Goal: Task Accomplishment & Management: Use online tool/utility

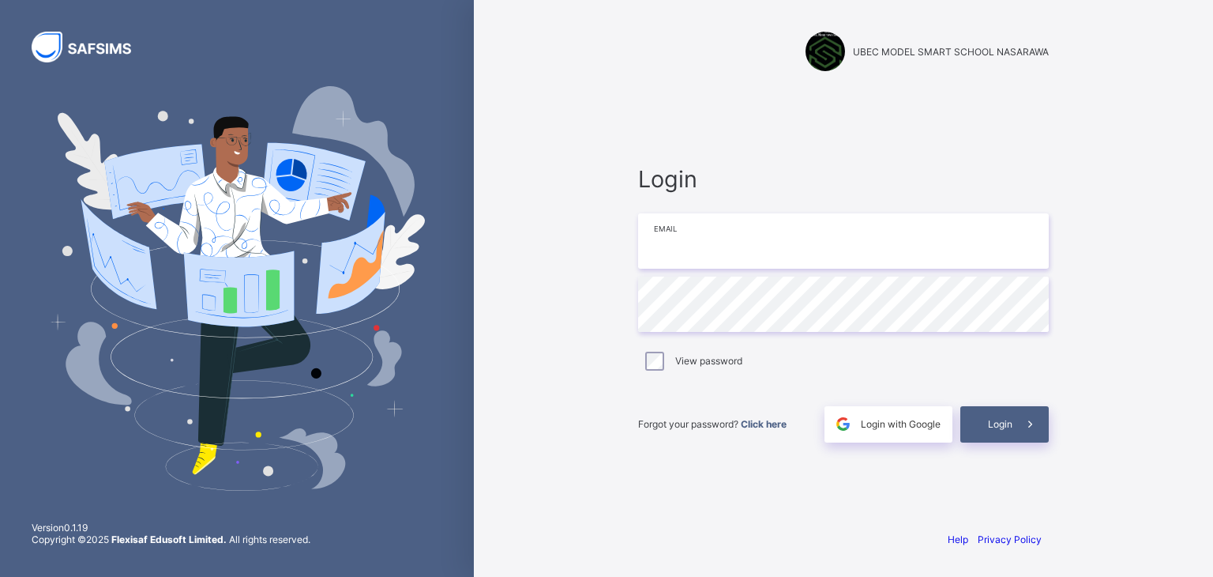
click at [676, 251] on input "email" at bounding box center [843, 240] width 411 height 55
type input "**********"
click at [1013, 419] on span at bounding box center [1031, 424] width 36 height 36
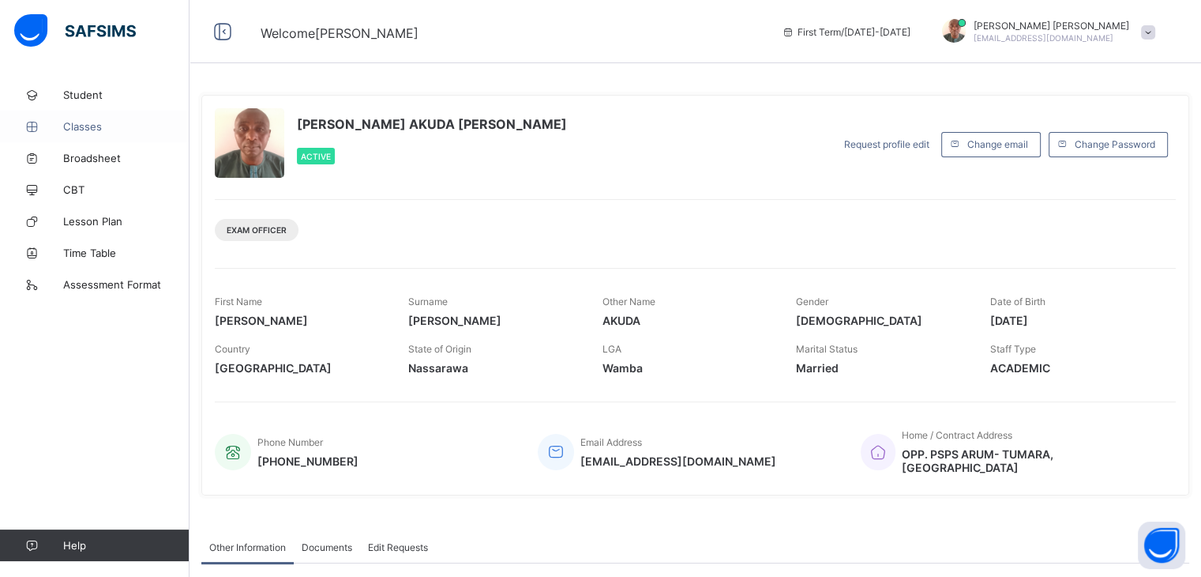
click at [76, 122] on span "Classes" at bounding box center [126, 126] width 126 height 13
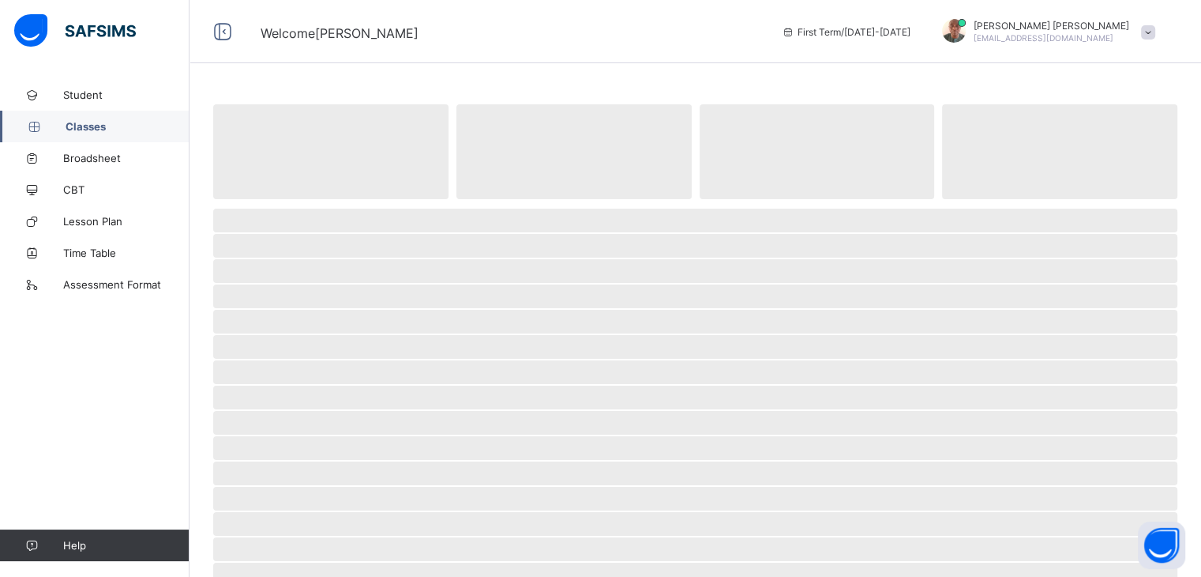
click at [76, 122] on span "Classes" at bounding box center [128, 126] width 124 height 13
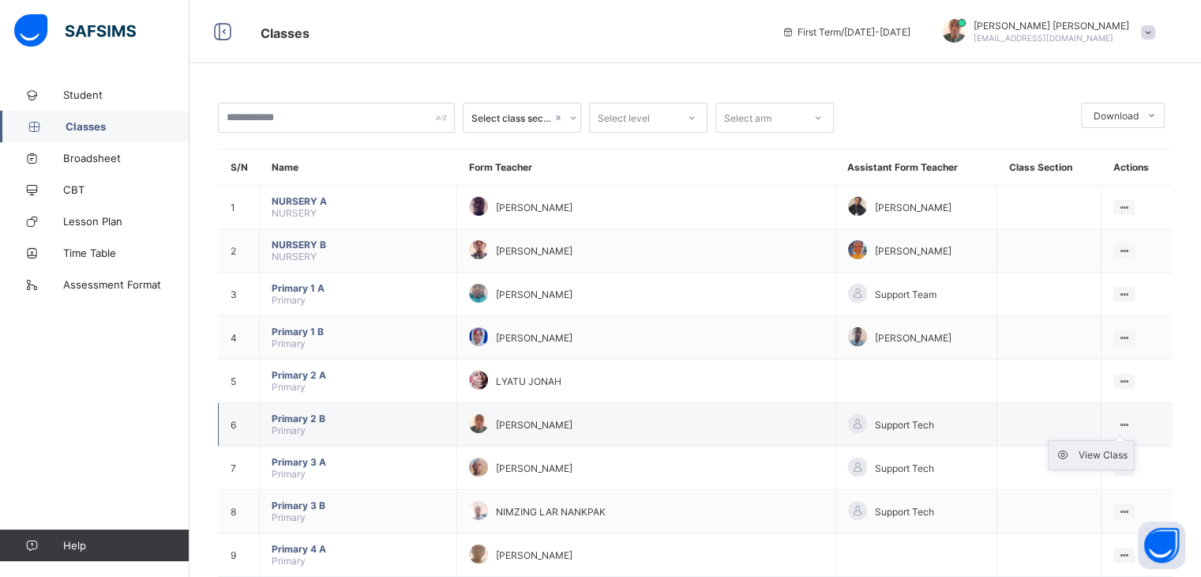
click at [1072, 453] on icon at bounding box center [1067, 455] width 24 height 16
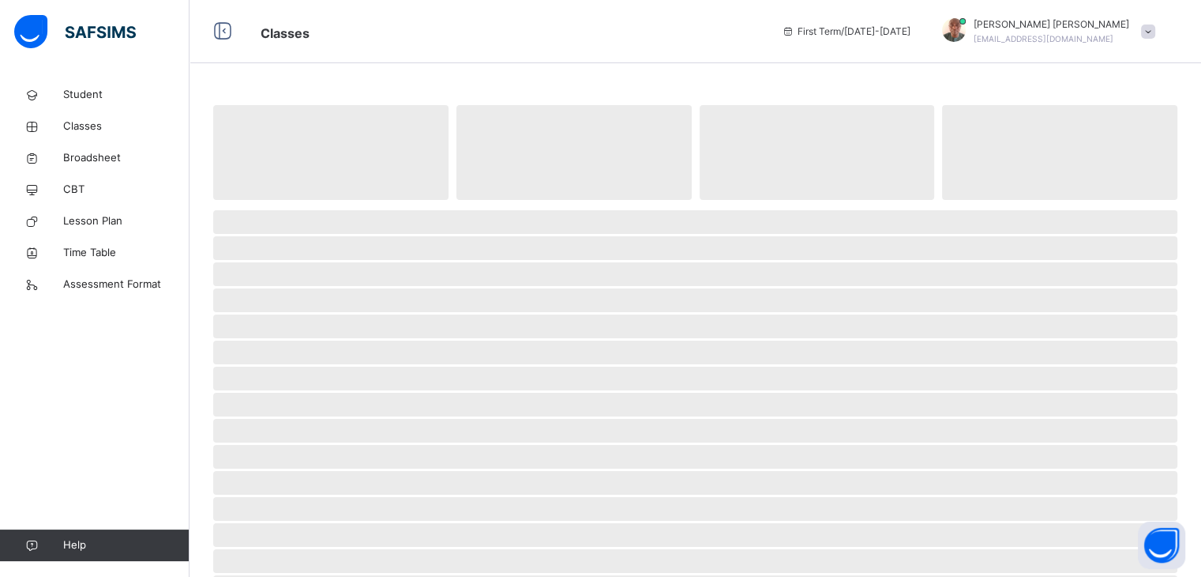
click at [1072, 453] on span "‌" at bounding box center [695, 457] width 964 height 24
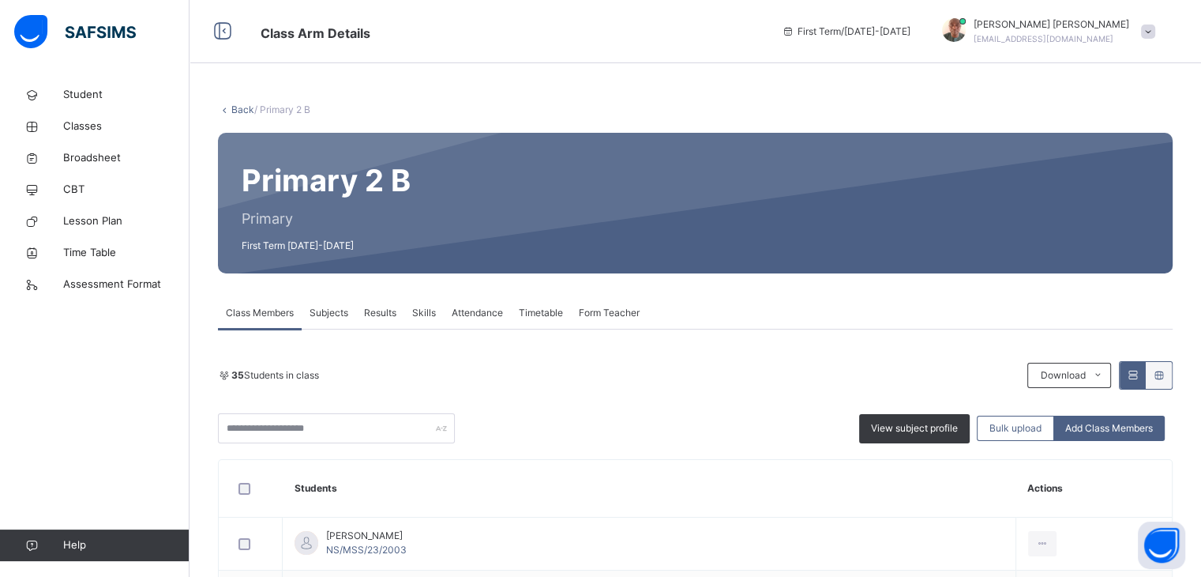
click at [476, 308] on span "Attendance" at bounding box center [477, 313] width 51 height 14
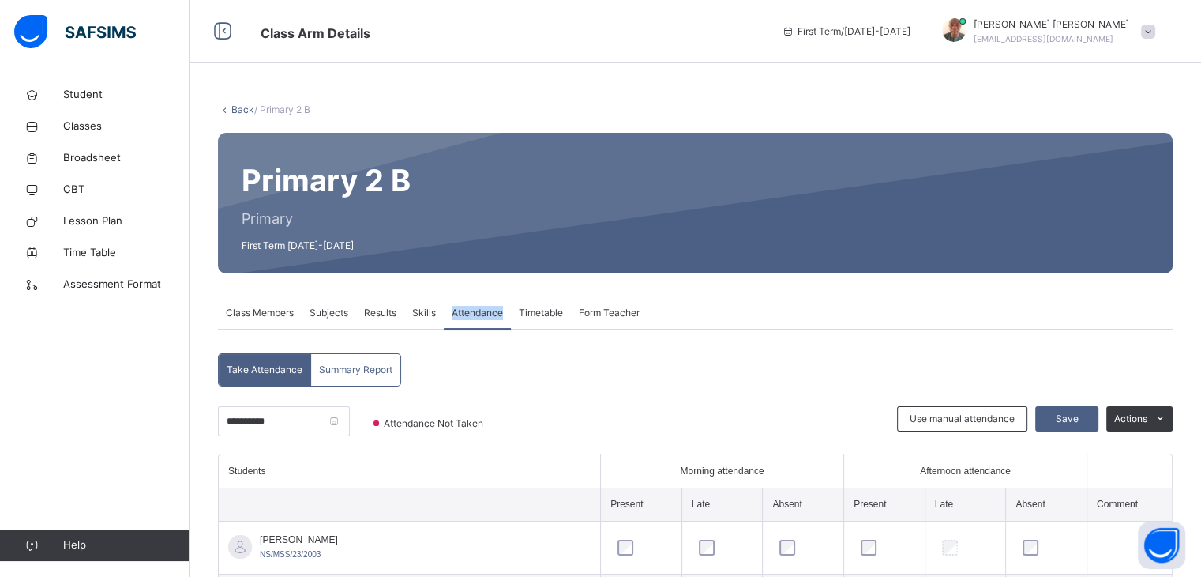
click at [476, 308] on span "Attendance" at bounding box center [477, 313] width 51 height 14
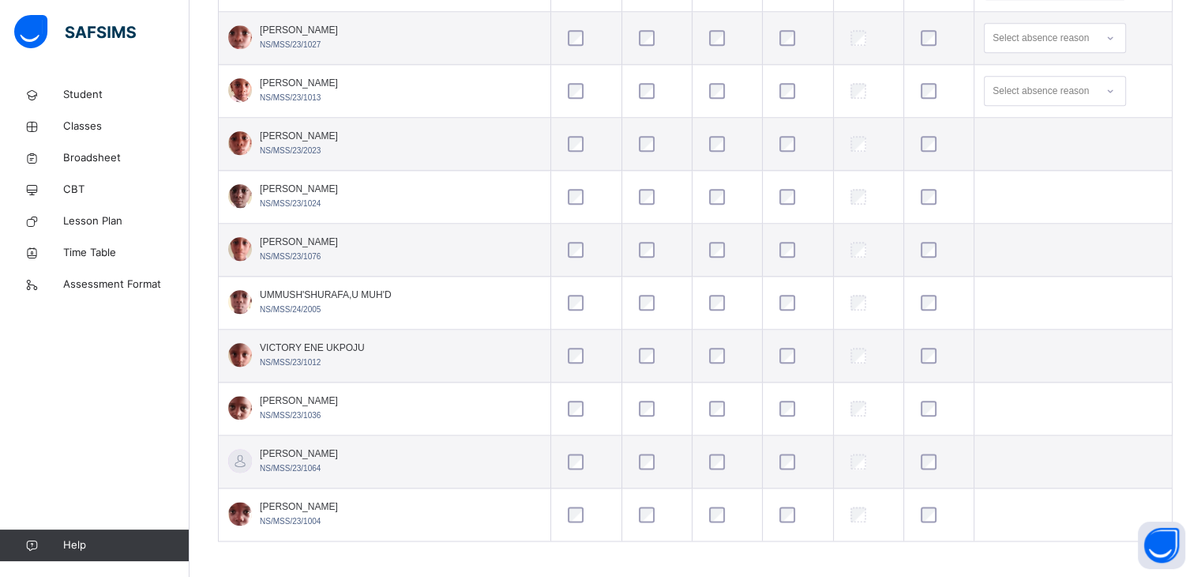
scroll to position [1834, 0]
click at [421, 320] on td "UMMUSH'SHURAFA,U MUH'D NS/MSS/24/2005" at bounding box center [385, 301] width 333 height 53
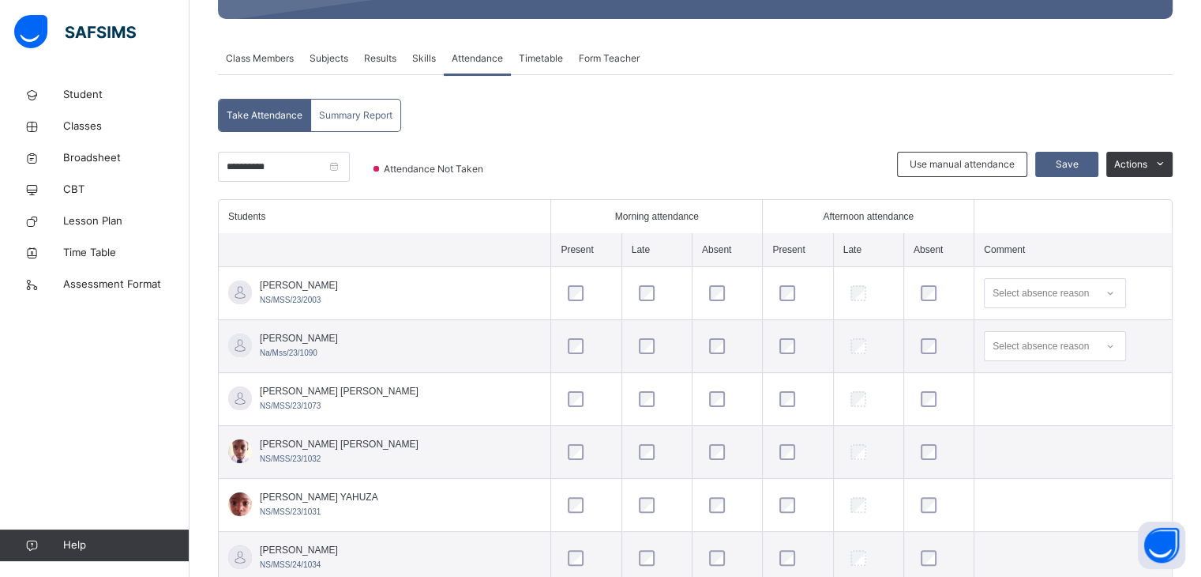
scroll to position [223, 0]
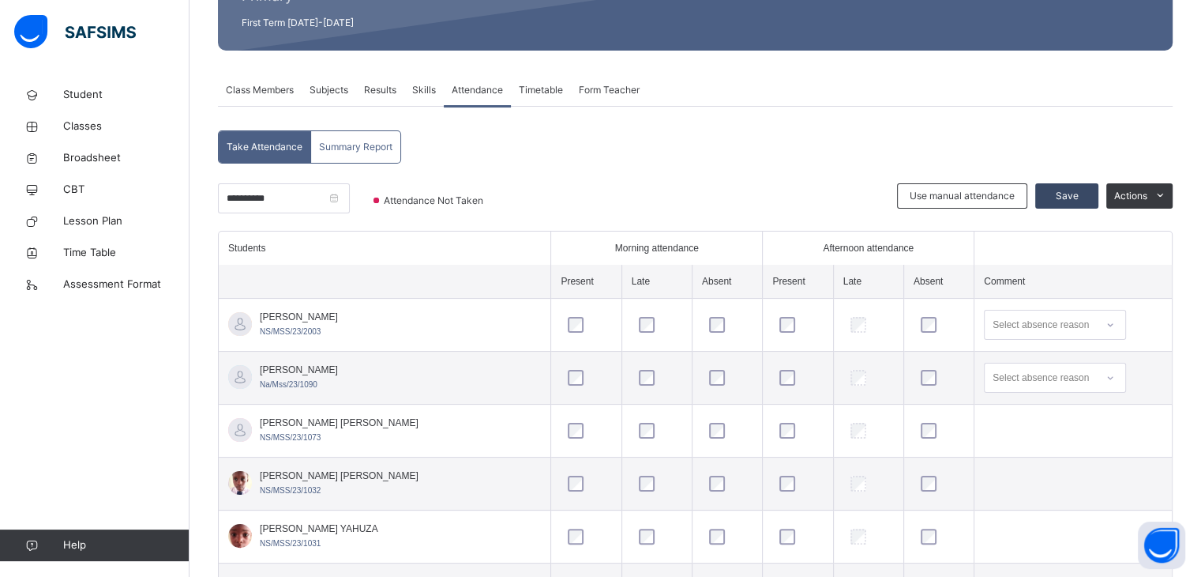
click at [1070, 195] on span "Save" at bounding box center [1066, 196] width 39 height 14
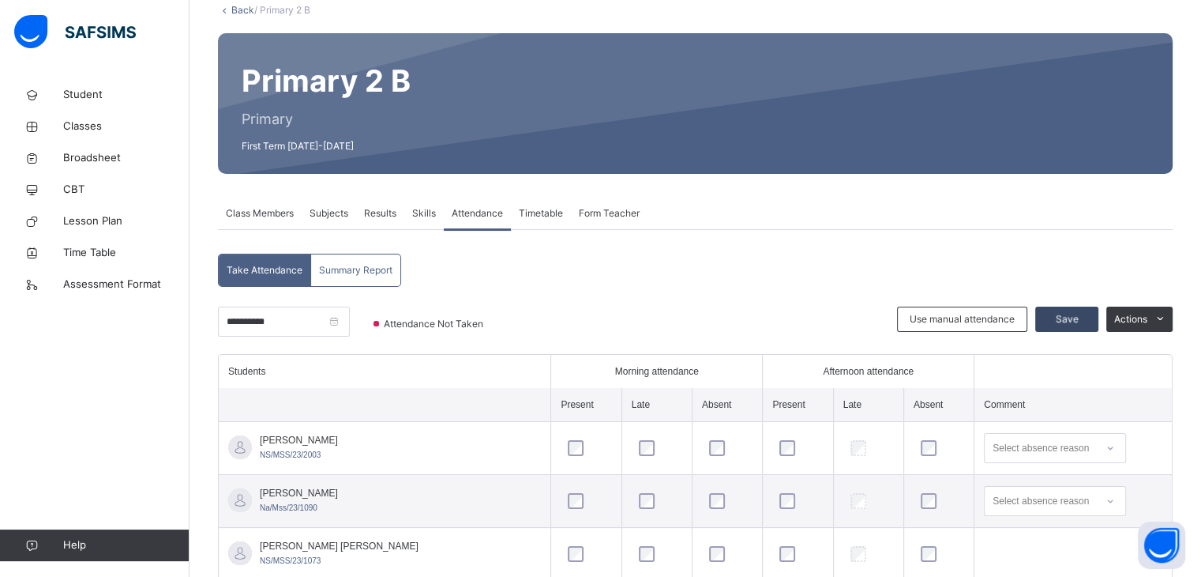
scroll to position [96, 0]
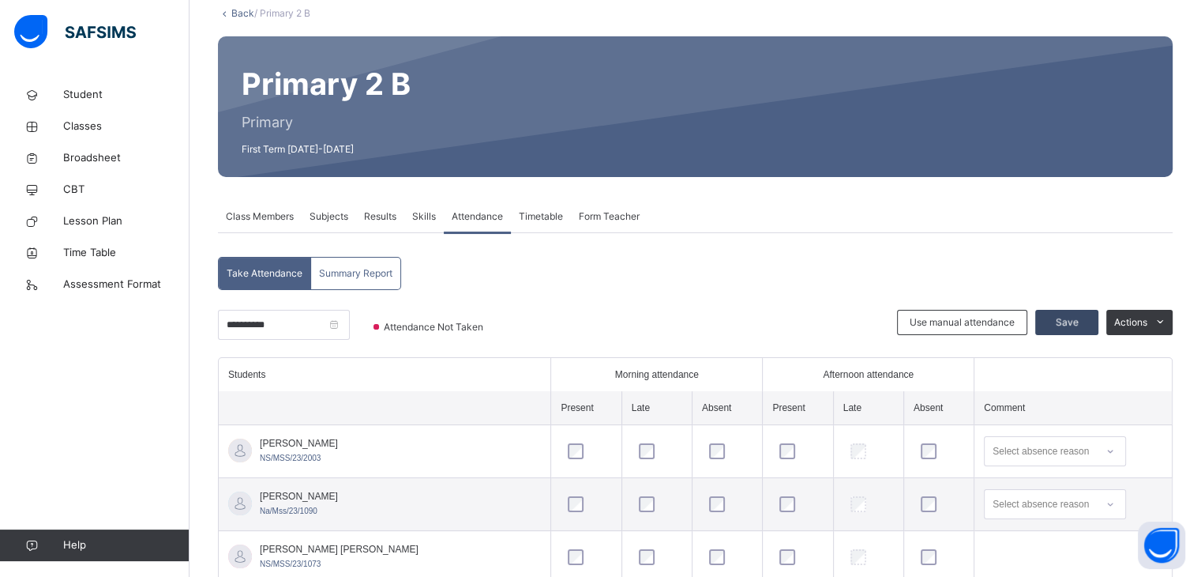
click at [1071, 317] on div "Save" at bounding box center [1067, 322] width 63 height 25
click at [867, 326] on div at bounding box center [702, 333] width 374 height 47
click at [1073, 318] on span "Save" at bounding box center [1066, 322] width 39 height 14
